Goal: Ask a question

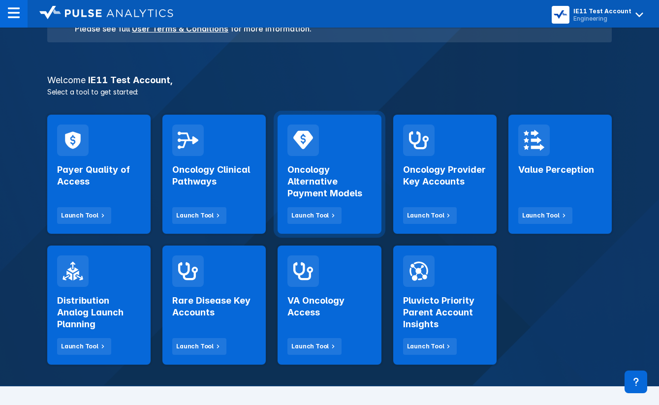
scroll to position [140, 0]
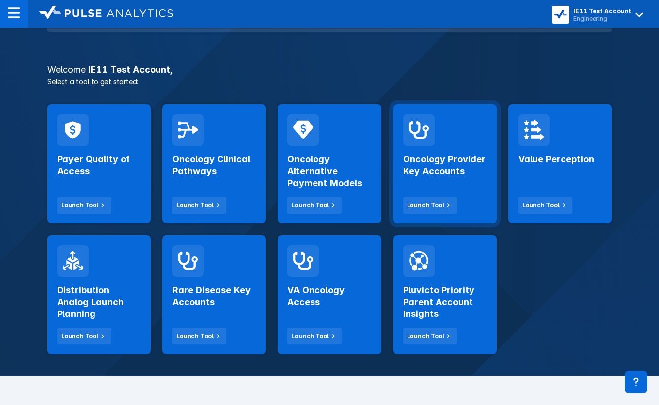
click at [459, 180] on div "Oncology Provider Key Accounts Launch Tool" at bounding box center [445, 180] width 84 height 68
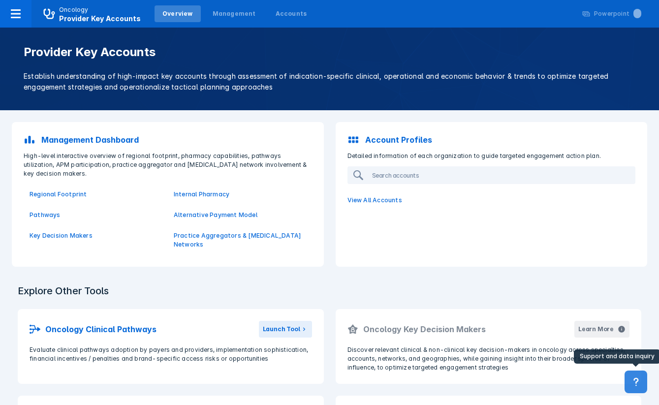
click at [629, 378] on button at bounding box center [635, 381] width 23 height 23
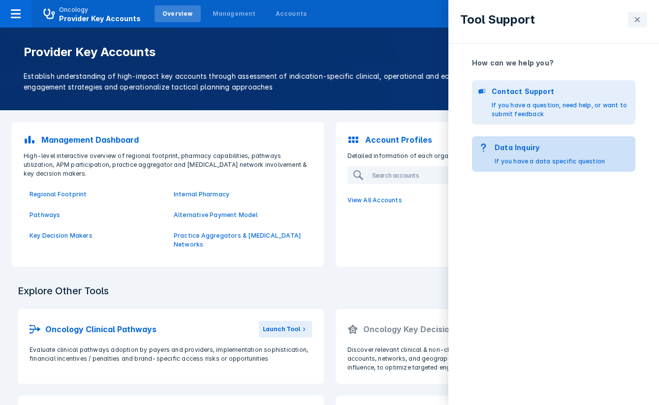
click at [559, 160] on p "If you have a data specific question" at bounding box center [549, 161] width 110 height 9
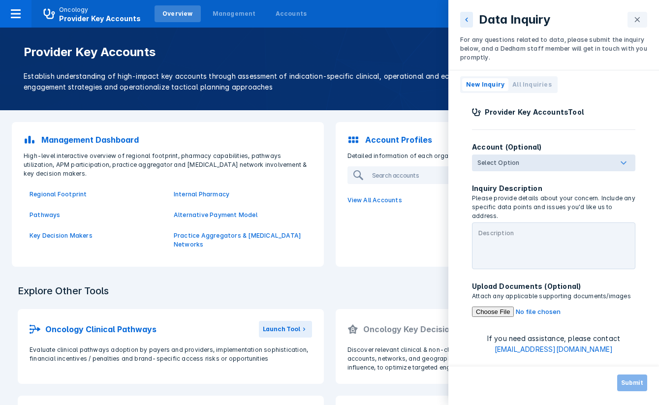
click at [558, 160] on div at bounding box center [568, 163] width 94 height 12
click at [523, 160] on input "Select Option" at bounding box center [522, 163] width 2 height 10
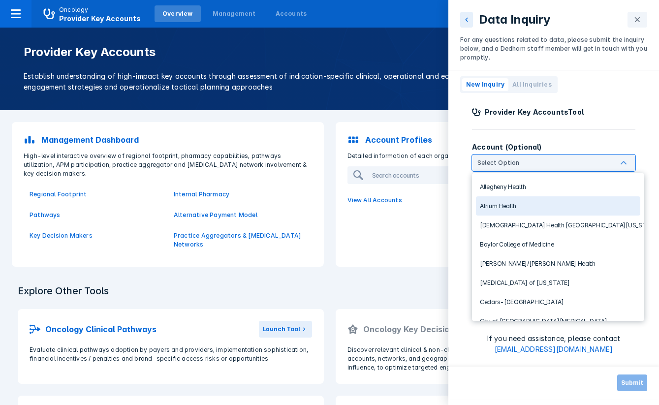
click at [538, 207] on div "Atrium Health" at bounding box center [558, 205] width 164 height 19
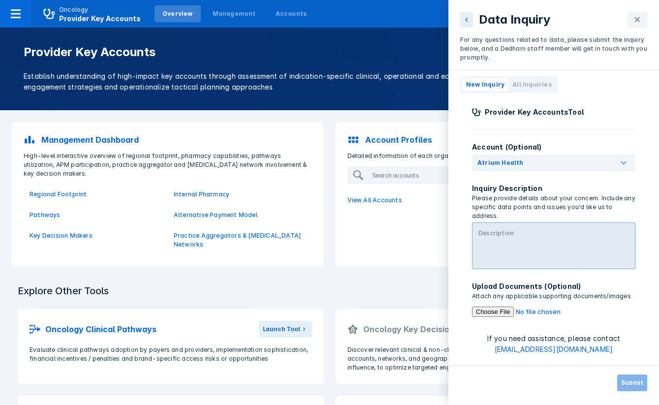
click at [525, 232] on textarea at bounding box center [553, 245] width 163 height 47
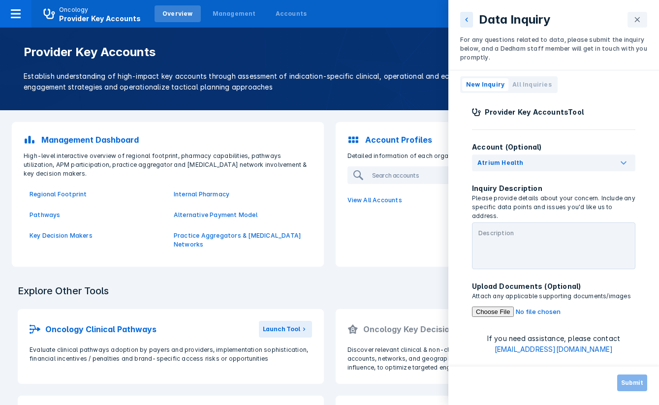
click at [178, 184] on div "Data Inquiry For any questions related to data, please submit the inquiry below…" at bounding box center [329, 202] width 659 height 405
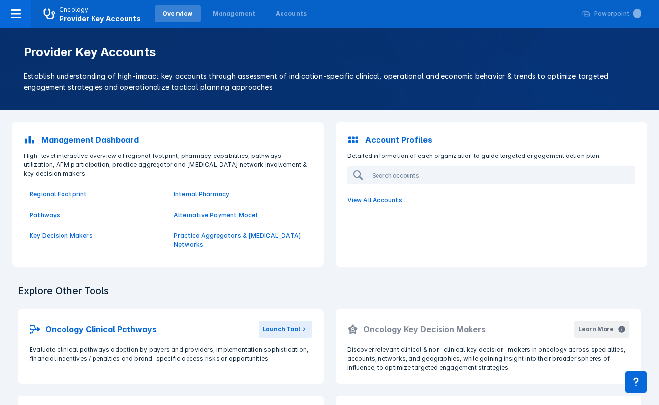
click at [51, 211] on p "Pathways" at bounding box center [96, 215] width 132 height 9
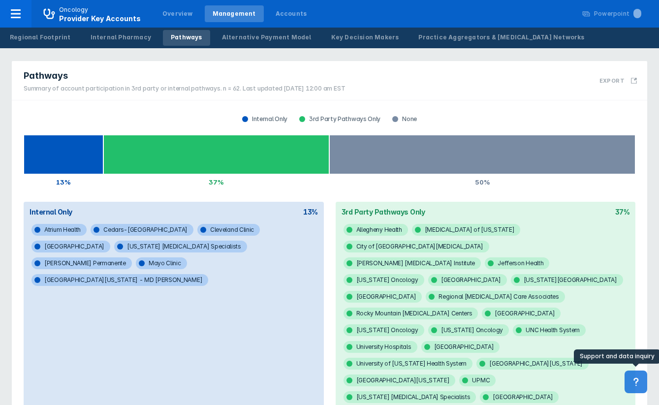
click at [636, 378] on icon at bounding box center [635, 382] width 5 height 8
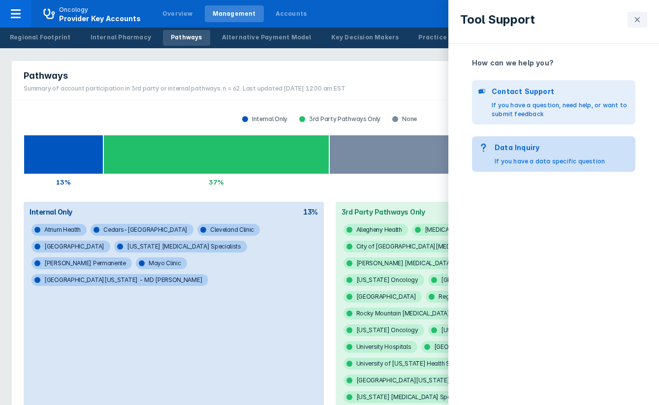
click at [547, 154] on div "Data Inquiry If you have a data specific question" at bounding box center [549, 154] width 110 height 24
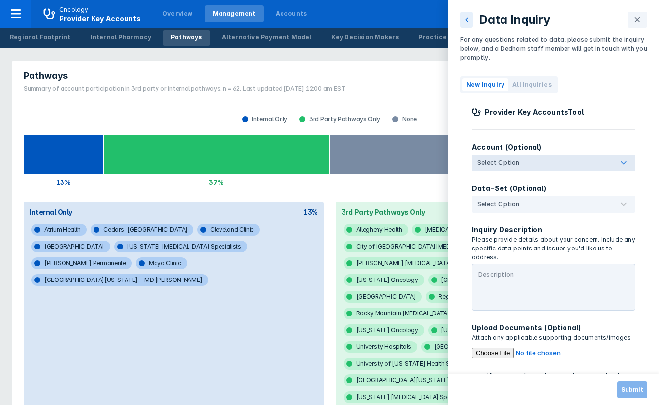
click at [526, 162] on div at bounding box center [568, 163] width 94 height 12
click at [523, 162] on input "Select Option" at bounding box center [522, 163] width 2 height 10
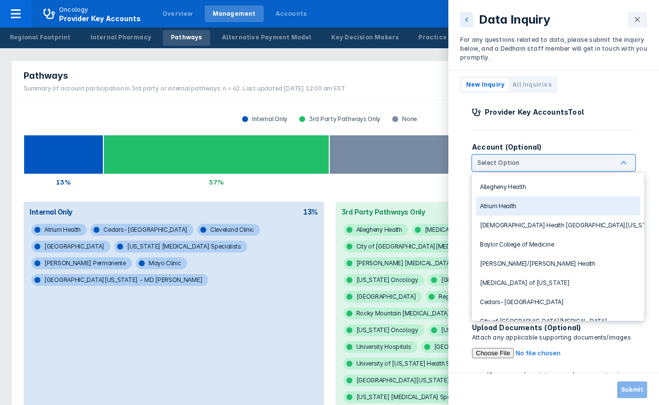
click at [522, 207] on div "Atrium Health" at bounding box center [558, 205] width 164 height 19
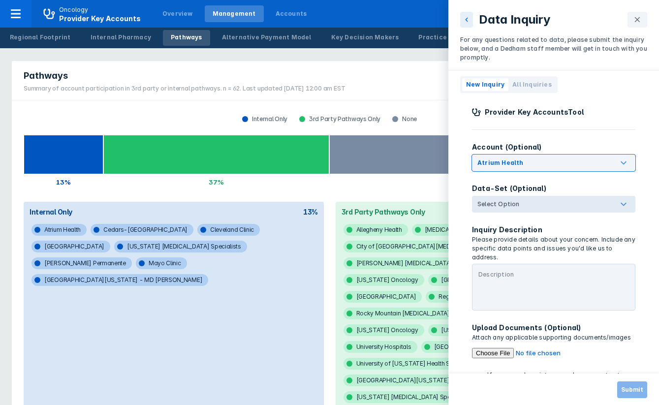
click at [514, 203] on div "Select Option" at bounding box center [498, 204] width 42 height 9
click at [521, 203] on input "Select Option" at bounding box center [522, 204] width 2 height 10
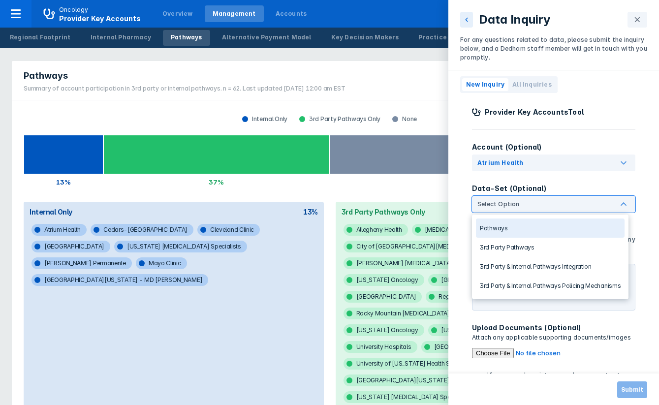
click at [513, 229] on div "Pathways" at bounding box center [550, 227] width 149 height 19
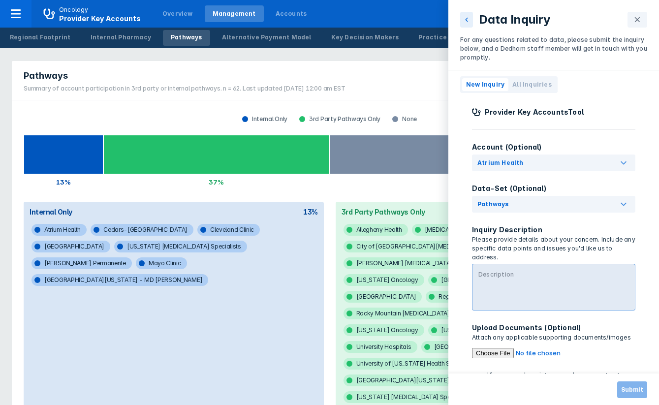
click at [509, 281] on textarea at bounding box center [553, 287] width 163 height 47
type textarea "test"
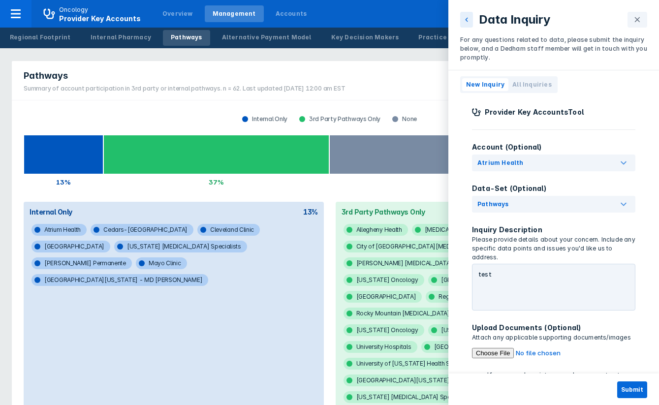
click at [488, 333] on p "Attach any applicable supporting documents/images" at bounding box center [553, 337] width 163 height 9
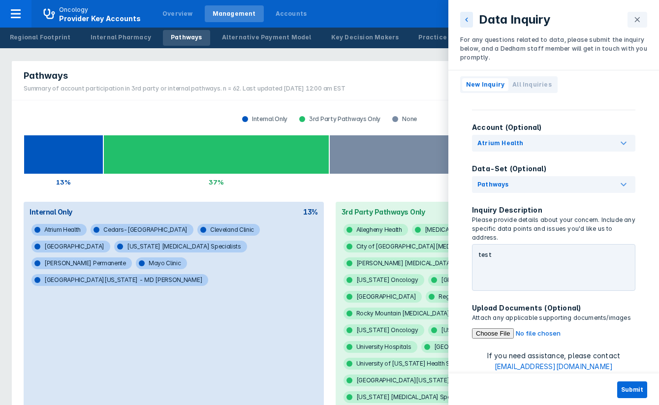
scroll to position [21, 0]
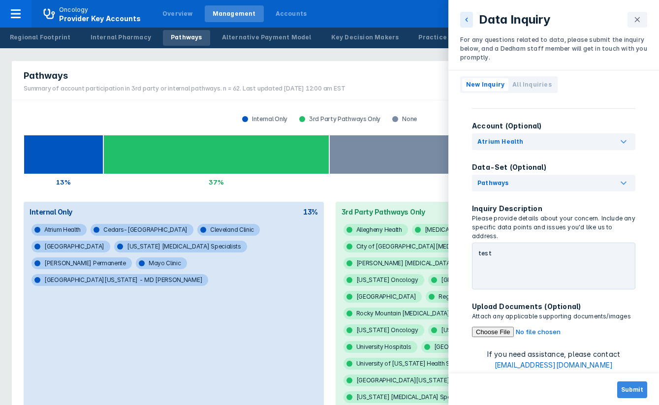
click at [628, 388] on button "Submit" at bounding box center [632, 389] width 30 height 17
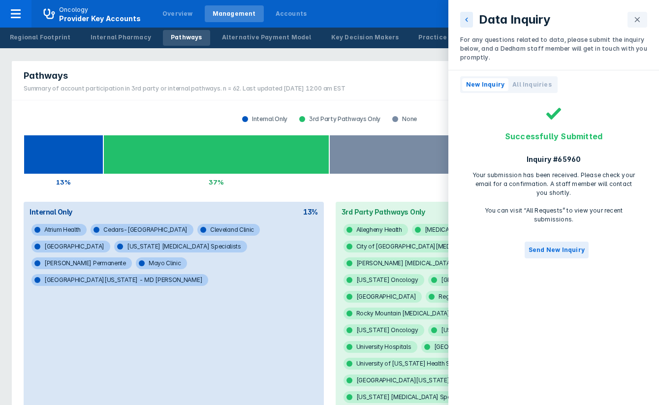
click at [532, 83] on span "All Inquiries" at bounding box center [531, 84] width 39 height 9
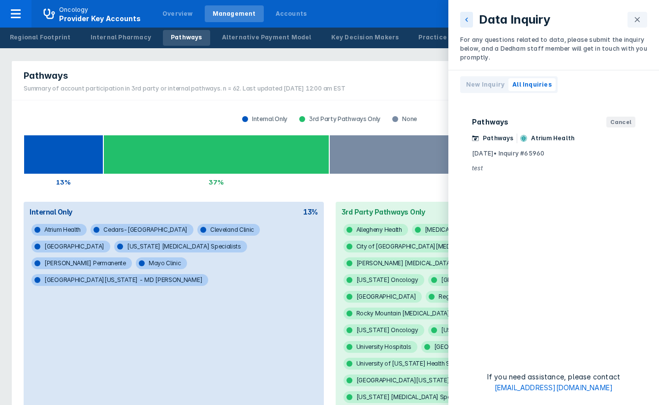
click at [278, 19] on div "Data Inquiry For any questions related to data, please submit the inquiry below…" at bounding box center [329, 202] width 659 height 405
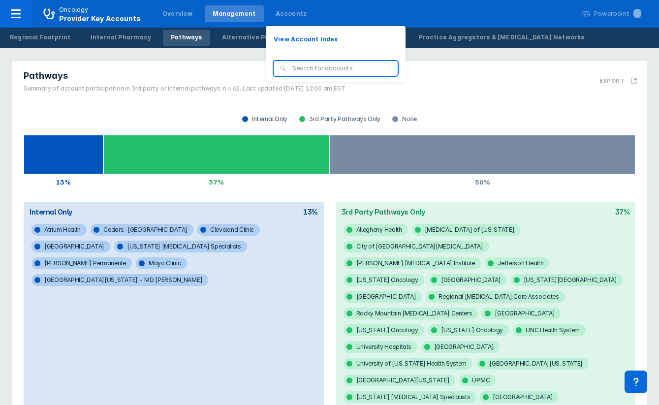
click at [302, 65] on input "search" at bounding box center [341, 68] width 99 height 9
click at [273, 18] on div "Accounts" at bounding box center [291, 13] width 47 height 17
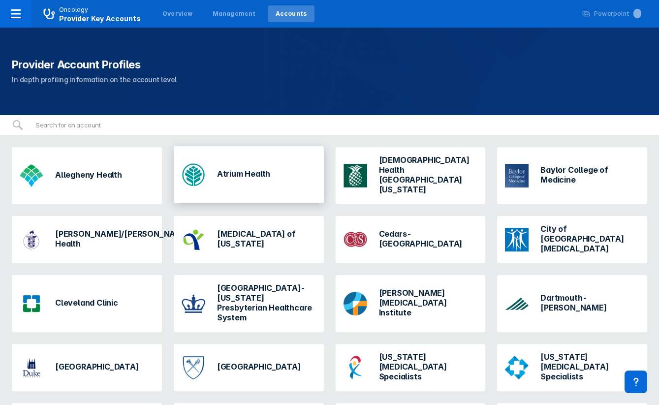
click at [254, 169] on h3 "Atrium Health" at bounding box center [243, 174] width 53 height 10
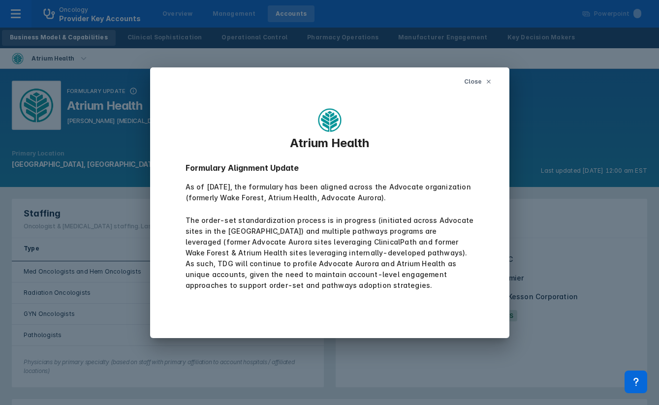
click at [472, 83] on span "Close" at bounding box center [472, 81] width 17 height 9
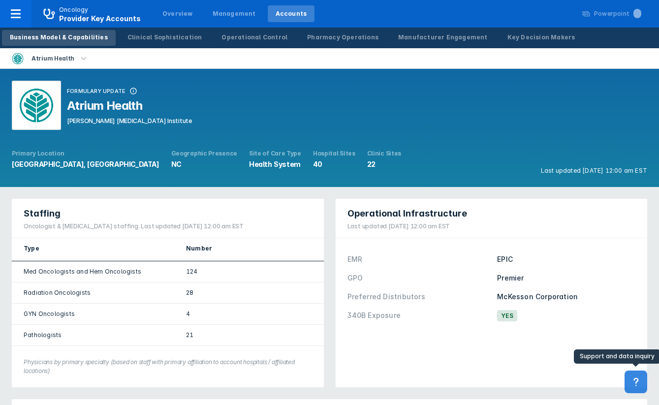
click at [625, 377] on button at bounding box center [635, 381] width 23 height 23
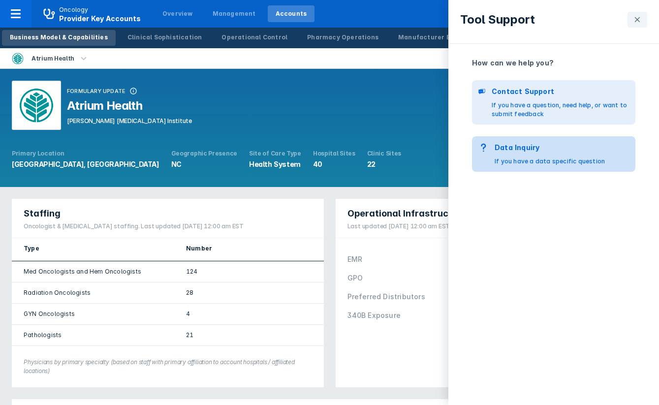
click at [535, 162] on p "If you have a data specific question" at bounding box center [549, 161] width 110 height 9
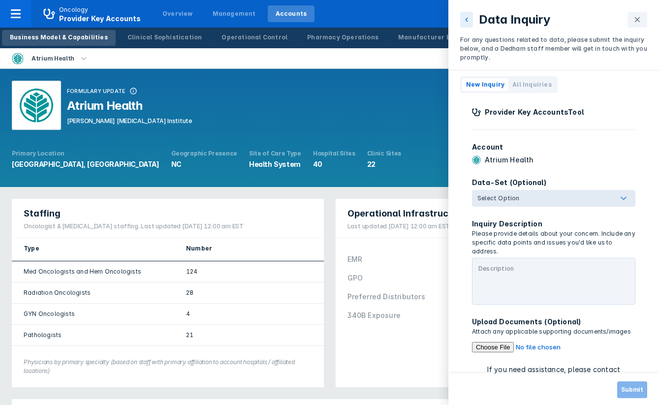
click at [532, 199] on div at bounding box center [568, 198] width 94 height 12
click at [523, 199] on input "Select Option" at bounding box center [522, 198] width 2 height 10
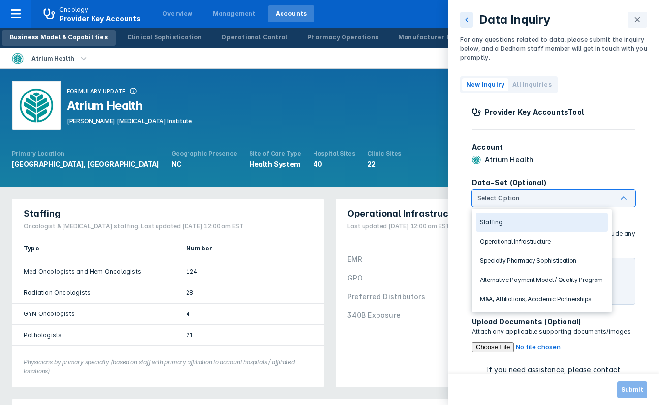
click at [532, 224] on div "Staffing" at bounding box center [542, 222] width 132 height 19
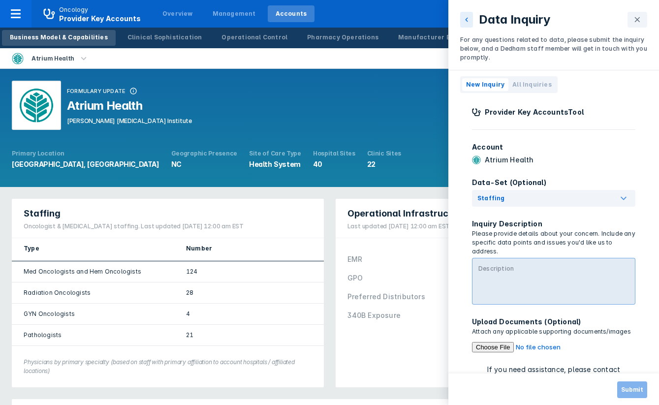
click at [530, 262] on textarea at bounding box center [553, 281] width 163 height 47
click at [538, 280] on textarea "test" at bounding box center [553, 281] width 163 height 47
type textarea "test"
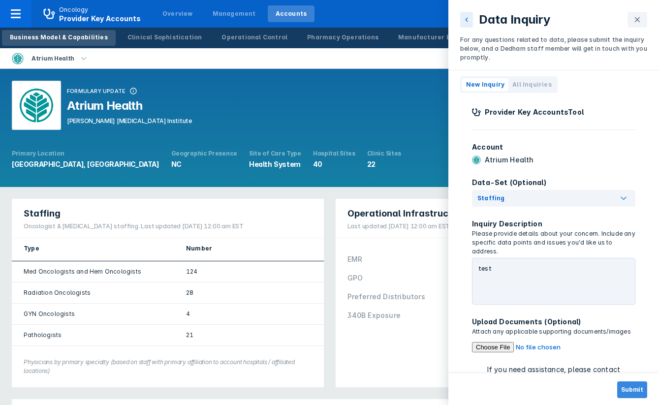
click at [627, 388] on button "Submit" at bounding box center [632, 389] width 30 height 17
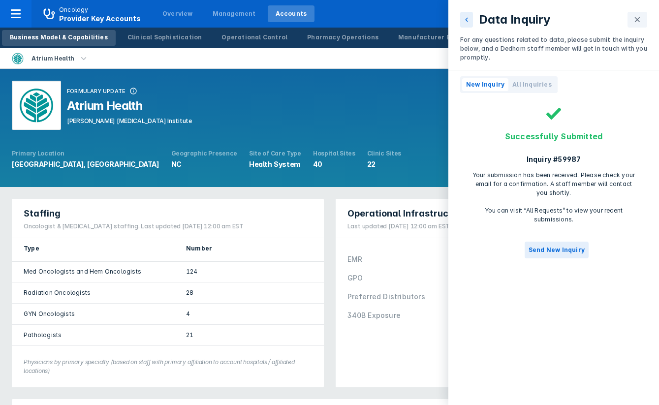
click at [524, 85] on span "All Inquiries" at bounding box center [531, 84] width 39 height 9
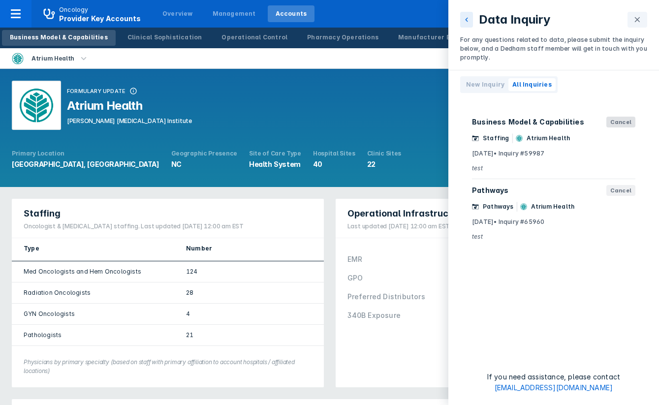
click at [616, 124] on button "Cancel" at bounding box center [620, 122] width 29 height 11
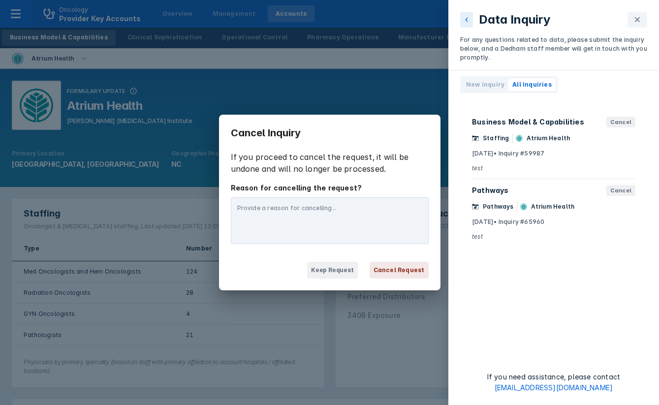
click at [381, 239] on div "Data Inquiry For any questions related to data, please submit the inquiry below…" at bounding box center [329, 202] width 659 height 405
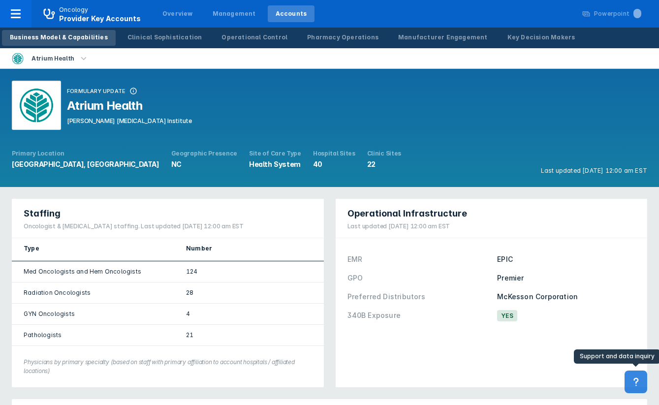
click at [630, 379] on icon at bounding box center [635, 381] width 11 height 11
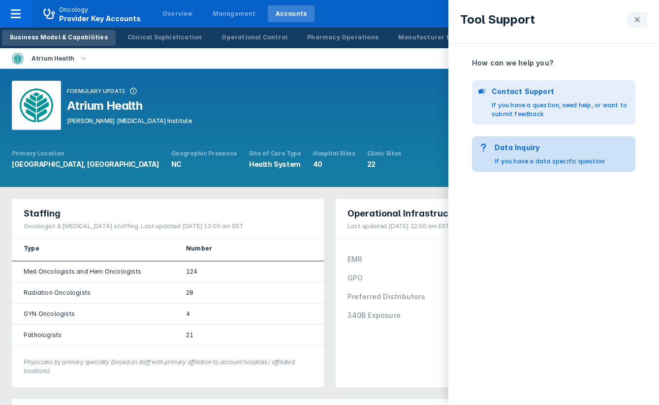
click at [522, 155] on div "Data Inquiry If you have a data specific question" at bounding box center [549, 154] width 110 height 24
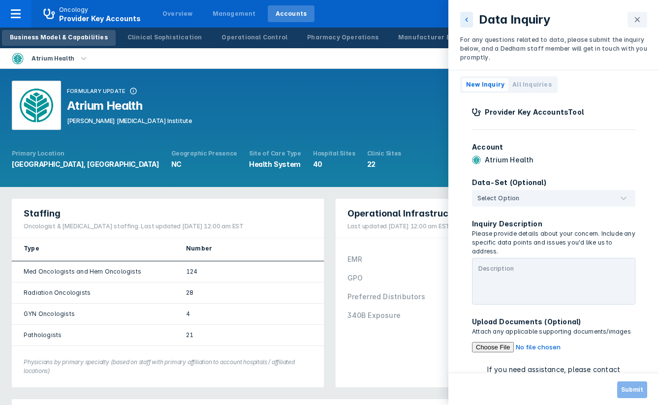
click at [530, 84] on span "All Inquiries" at bounding box center [531, 84] width 39 height 9
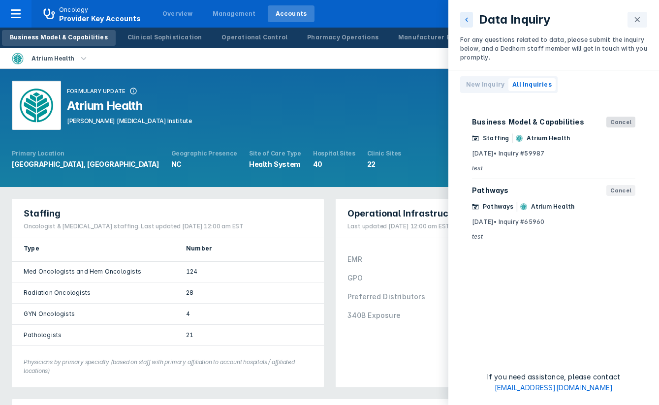
click at [620, 122] on button "Cancel" at bounding box center [620, 122] width 29 height 11
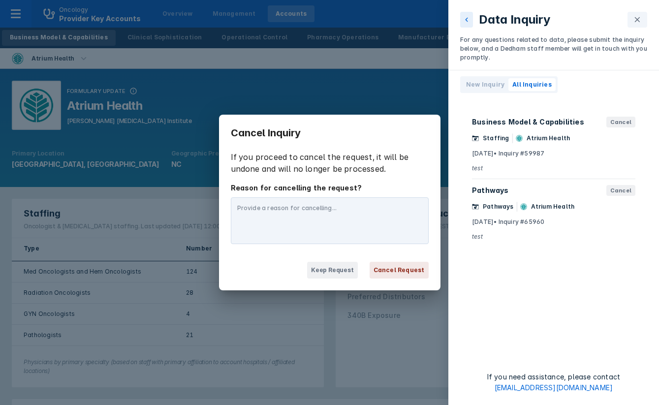
click at [407, 271] on div "Data Inquiry For any questions related to data, please submit the inquiry below…" at bounding box center [329, 202] width 659 height 405
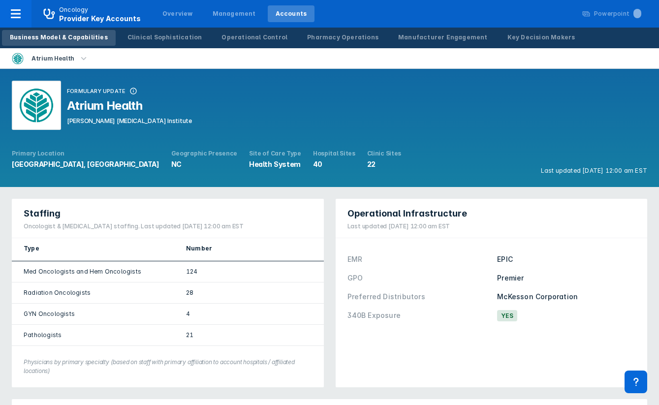
click at [599, 239] on div "EMR EPIC GPO Premier Preferred Distributors McKesson Corporation 340B Exposure …" at bounding box center [492, 287] width 312 height 98
